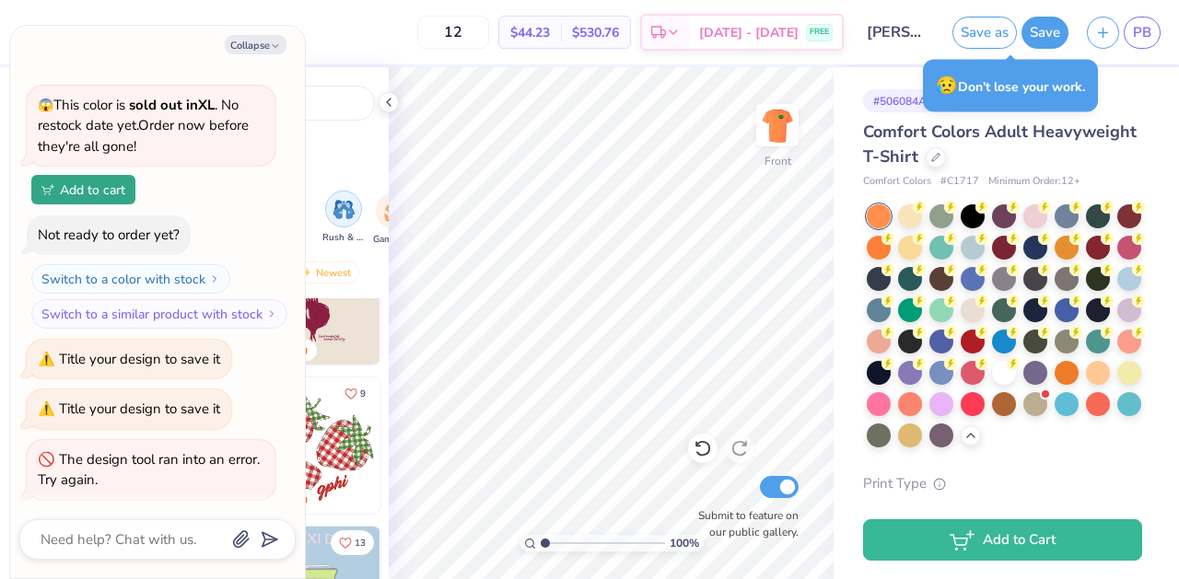
scroll to position [156, 0]
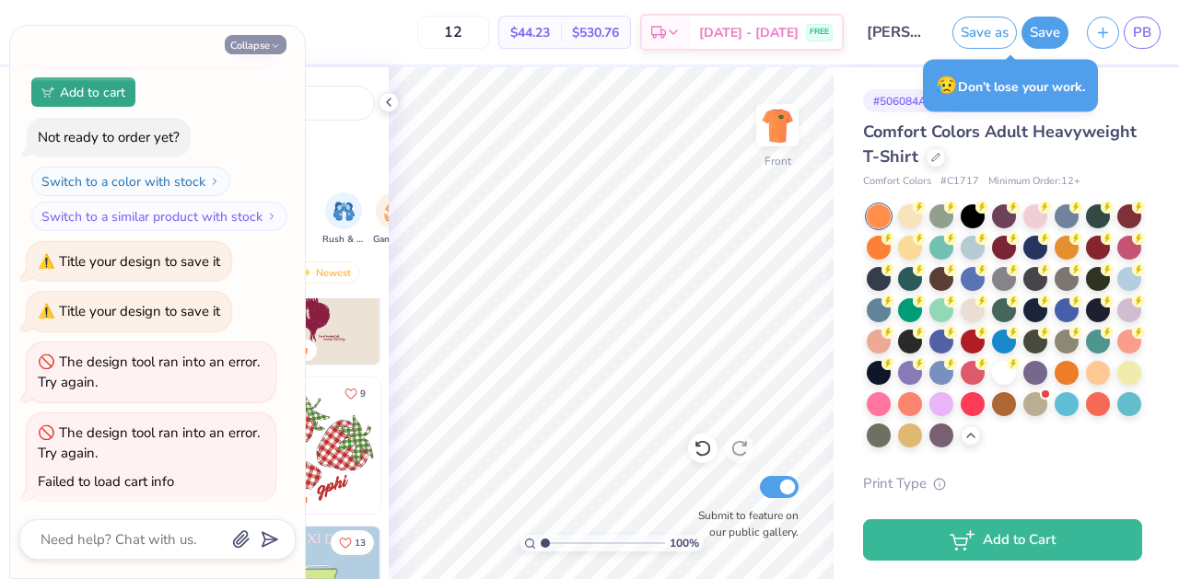
click at [262, 46] on button "Collapse" at bounding box center [256, 44] width 62 height 19
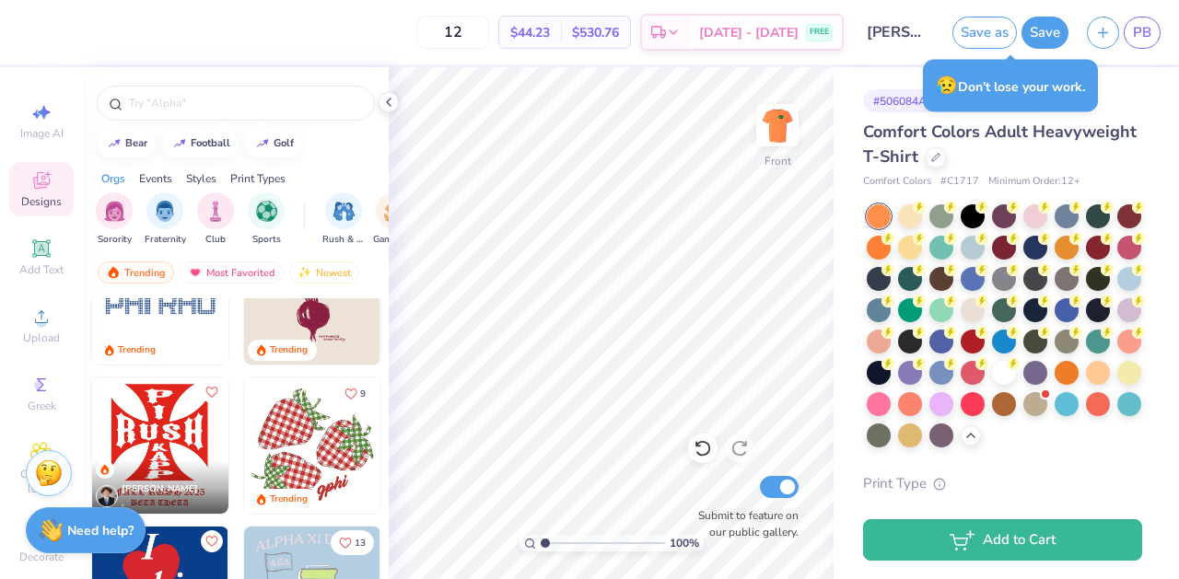
type textarea "x"
click at [967, 402] on div at bounding box center [973, 402] width 24 height 24
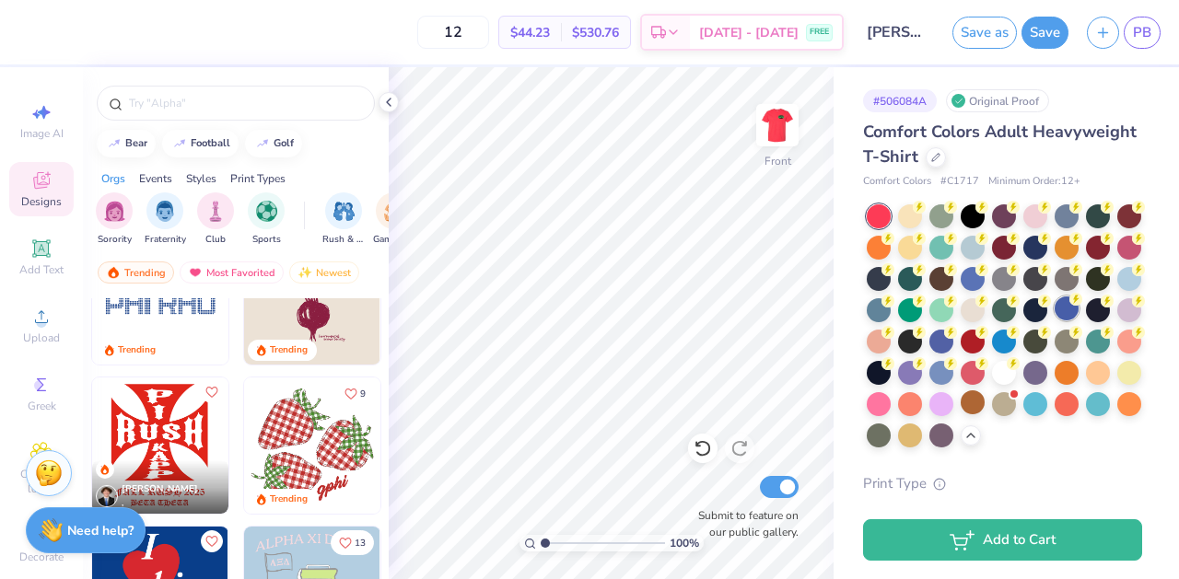
click at [1064, 313] on div at bounding box center [1067, 309] width 24 height 24
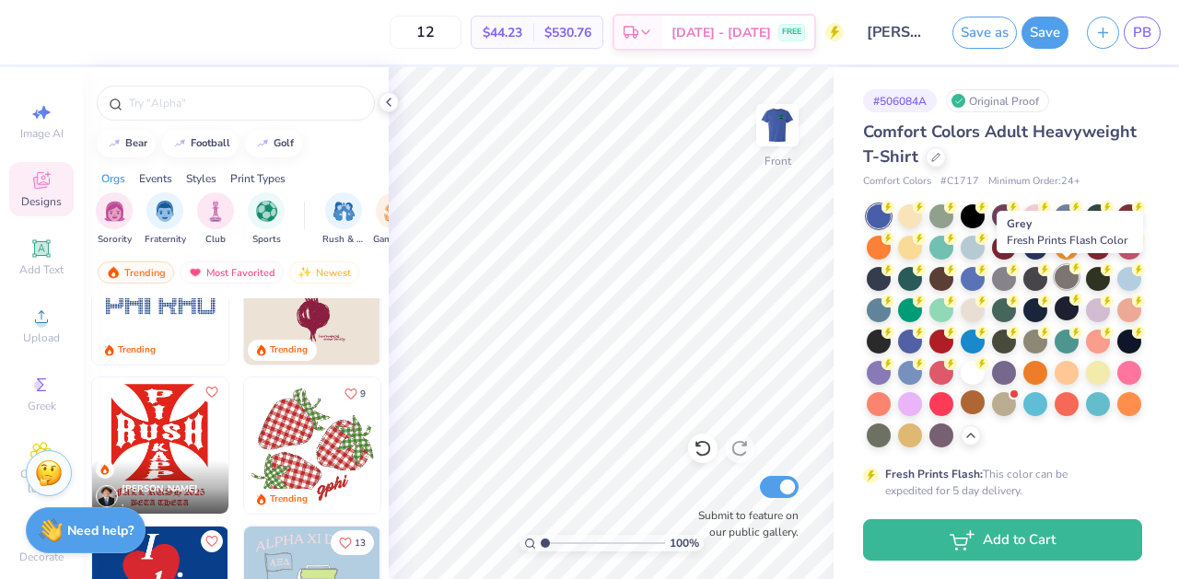
click at [1064, 277] on div at bounding box center [1067, 277] width 24 height 24
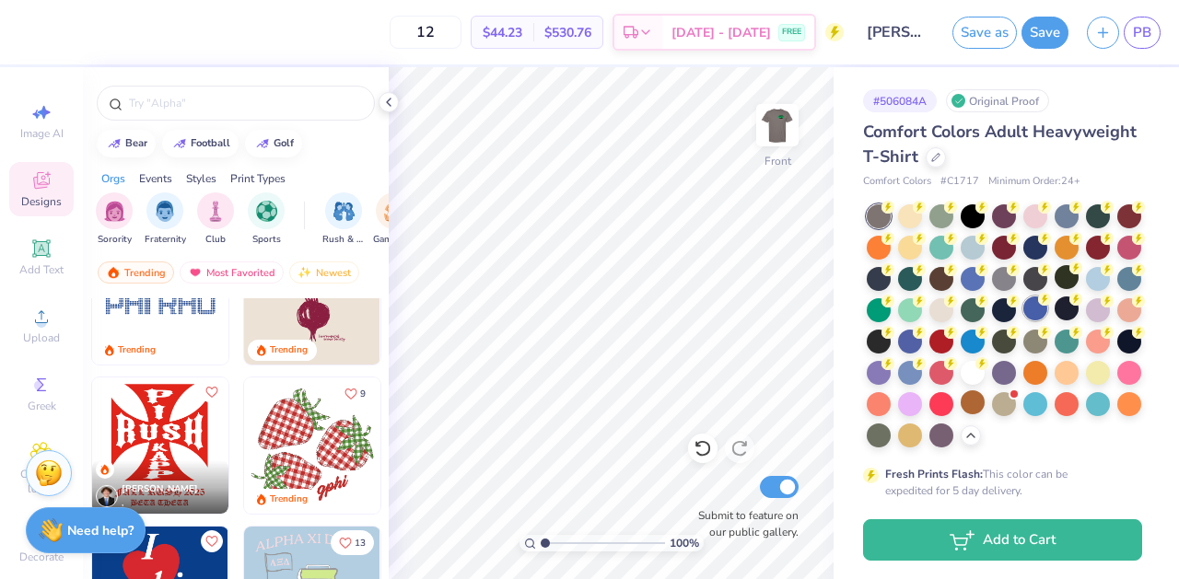
click at [1027, 306] on div at bounding box center [1035, 309] width 24 height 24
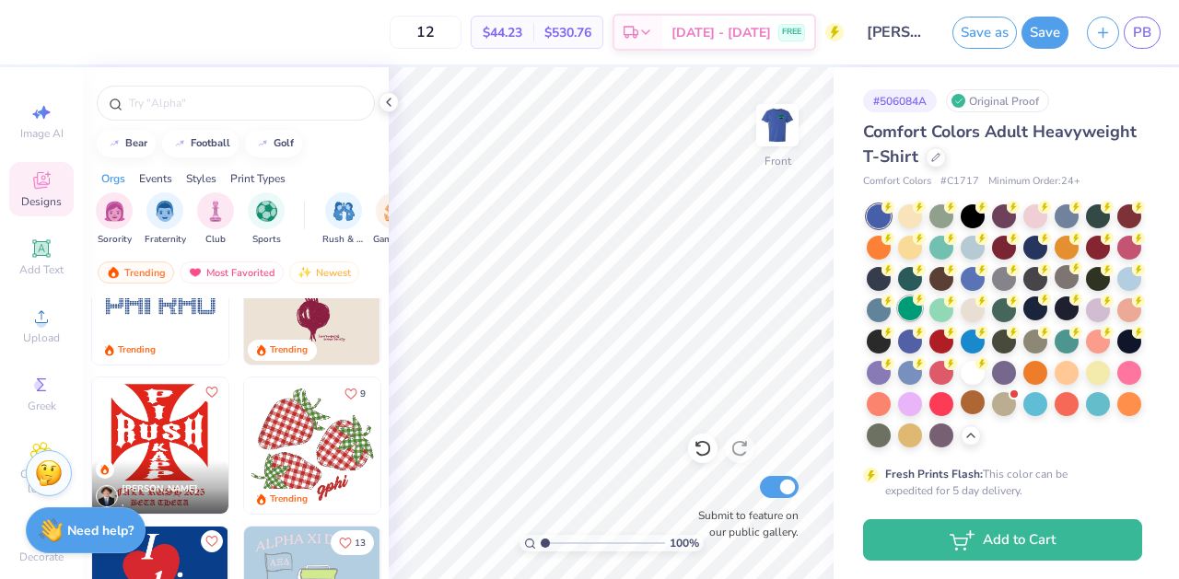
click at [909, 311] on div at bounding box center [910, 309] width 24 height 24
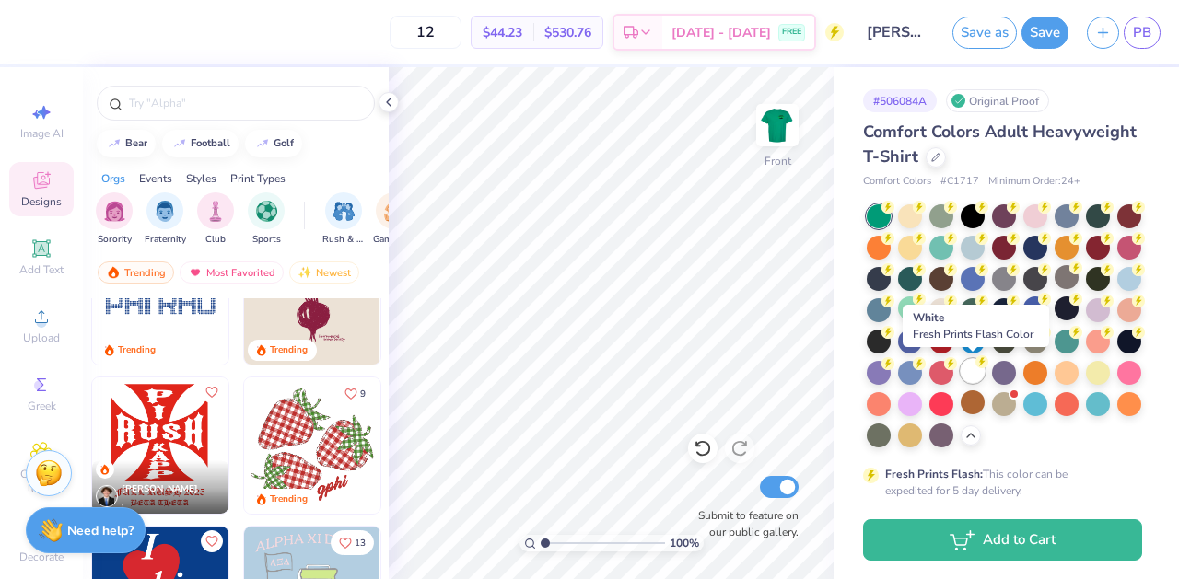
click at [970, 371] on div at bounding box center [973, 371] width 24 height 24
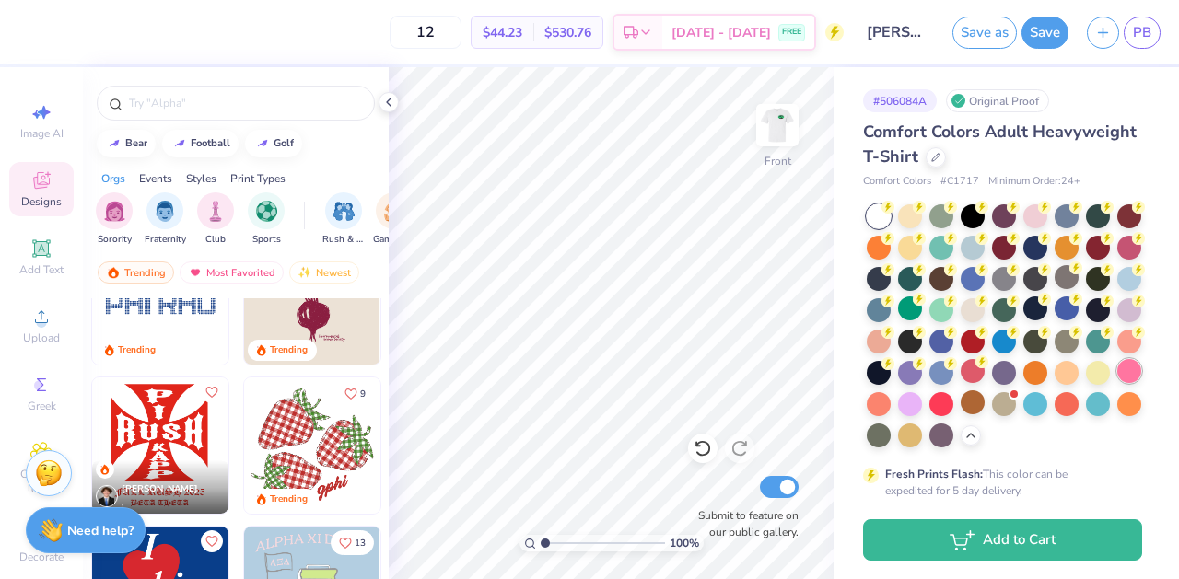
click at [1125, 370] on div at bounding box center [1129, 371] width 24 height 24
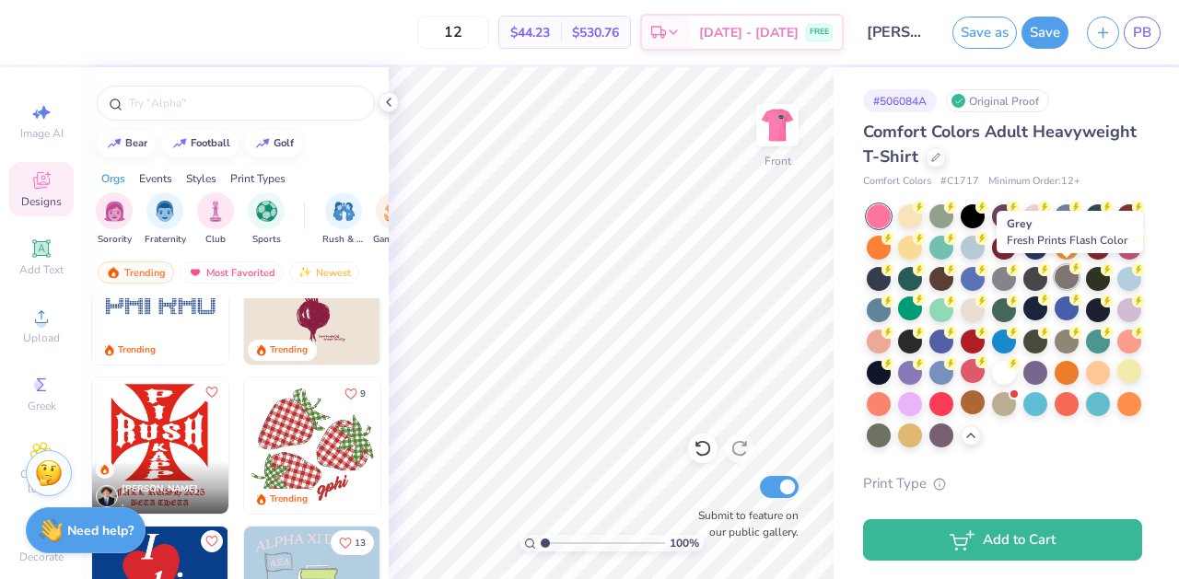
click at [1068, 278] on div at bounding box center [1067, 277] width 24 height 24
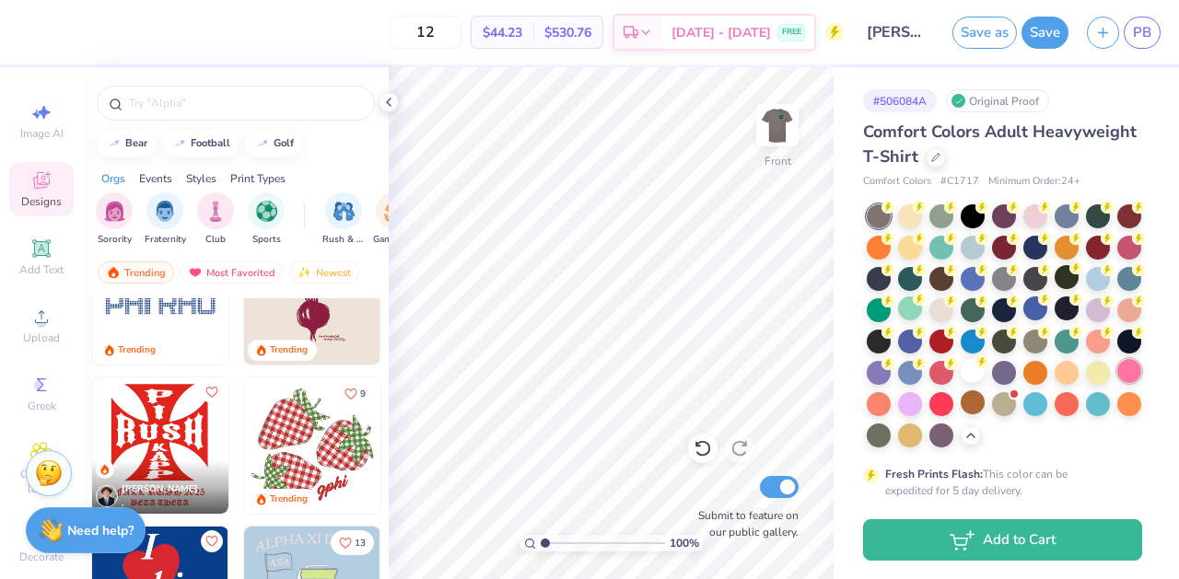
click at [1135, 375] on div at bounding box center [1129, 371] width 24 height 24
